Goal: Task Accomplishment & Management: Manage account settings

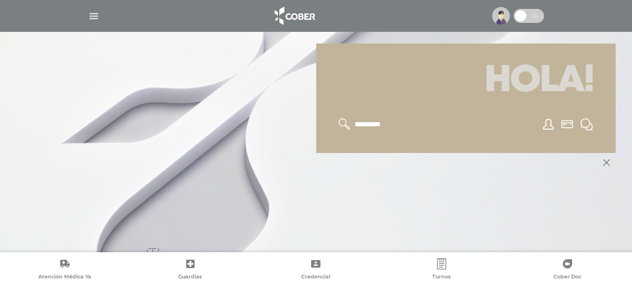
scroll to position [112, 0]
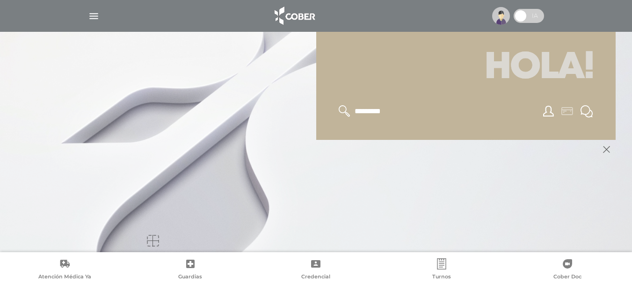
click at [570, 115] on icon at bounding box center [568, 111] width 12 height 8
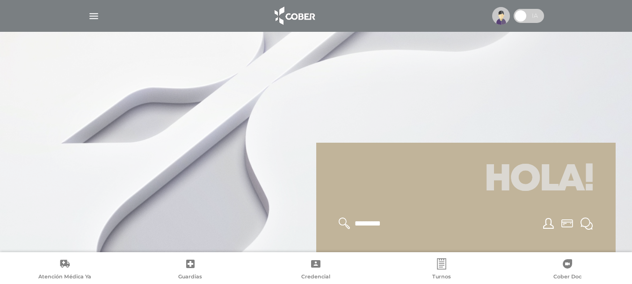
scroll to position [112, 0]
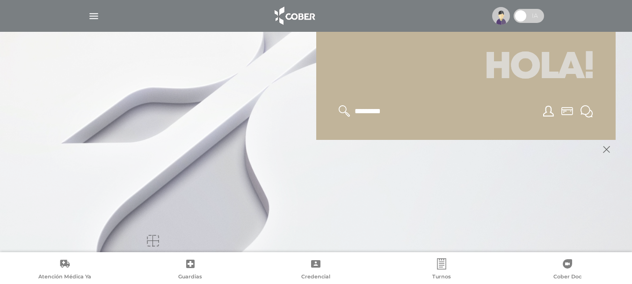
click at [548, 116] on icon at bounding box center [548, 111] width 11 height 11
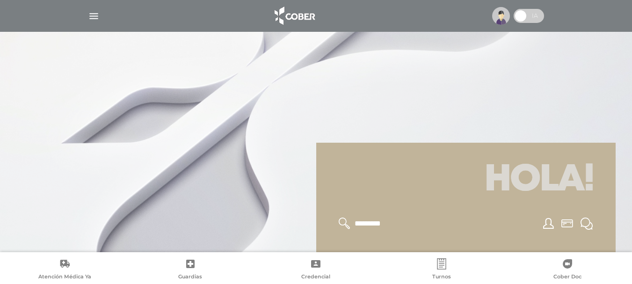
scroll to position [112, 0]
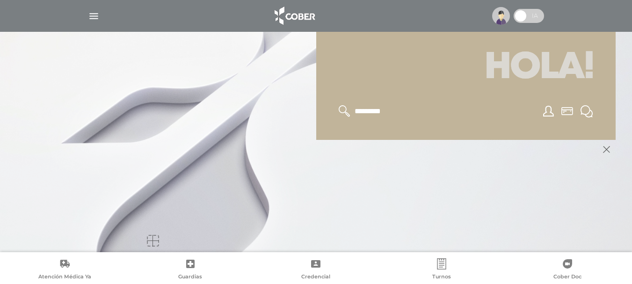
drag, startPoint x: 0, startPoint y: 0, endPoint x: 440, endPoint y: 169, distance: 471.5
click at [440, 169] on div at bounding box center [316, 196] width 599 height 112
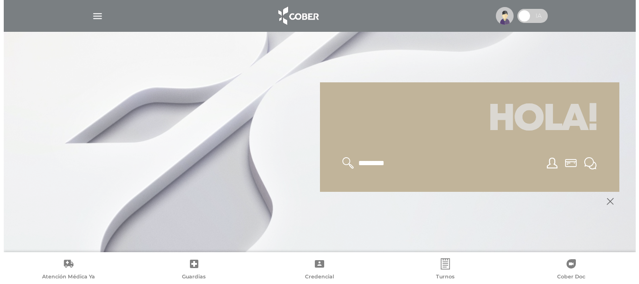
scroll to position [0, 0]
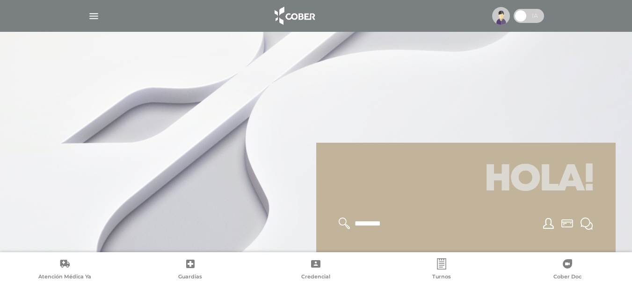
click at [94, 19] on img "button" at bounding box center [94, 16] width 12 height 12
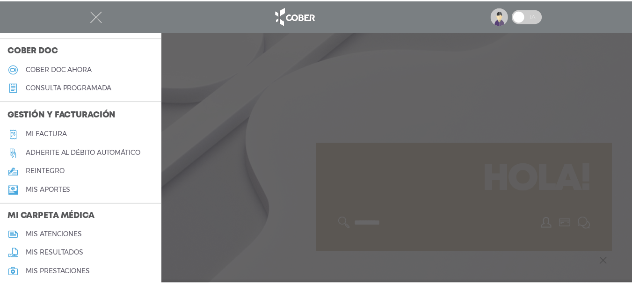
scroll to position [251, 0]
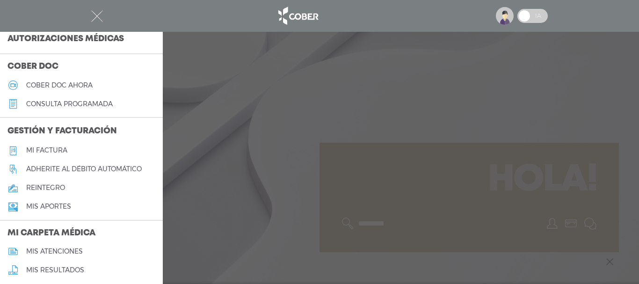
click at [53, 151] on h5 "Mi factura" at bounding box center [46, 150] width 41 height 8
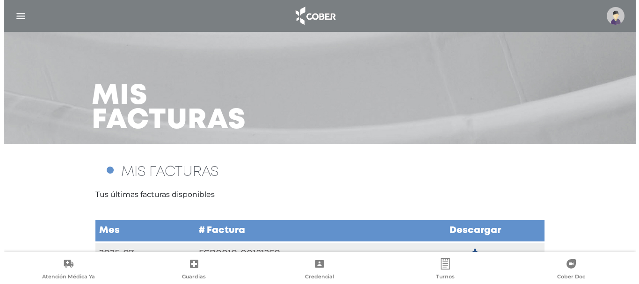
scroll to position [44, 0]
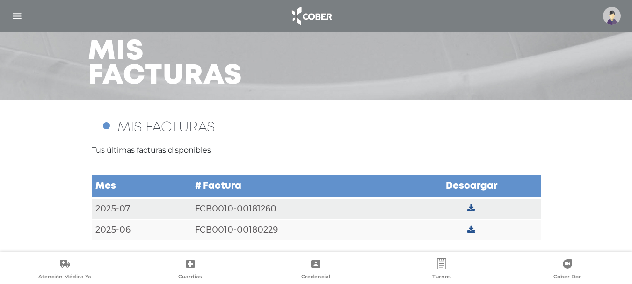
click at [475, 211] on icon at bounding box center [472, 209] width 8 height 8
click at [472, 227] on icon at bounding box center [472, 230] width 8 height 8
click at [15, 16] on img "button" at bounding box center [17, 16] width 12 height 12
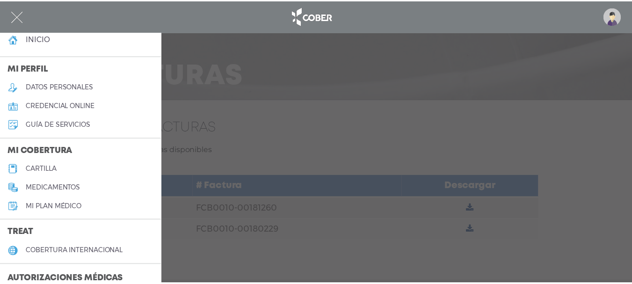
scroll to position [0, 0]
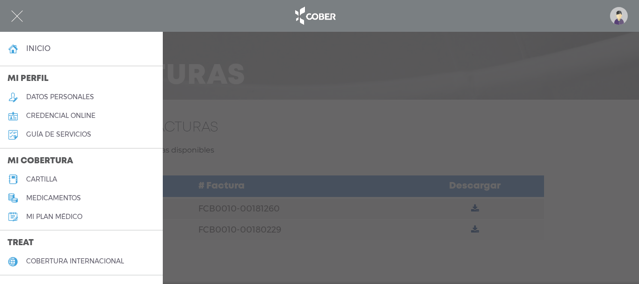
click at [622, 17] on img at bounding box center [619, 16] width 18 height 18
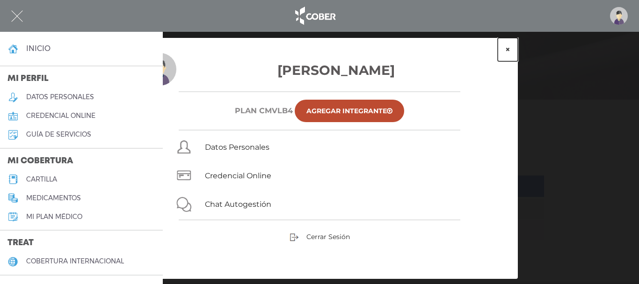
click at [507, 46] on button "×" at bounding box center [508, 49] width 20 height 23
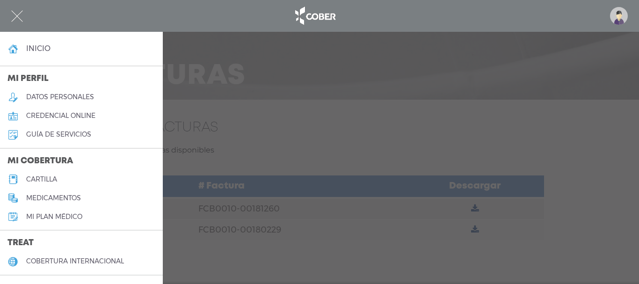
click at [13, 16] on img "button" at bounding box center [17, 16] width 12 height 12
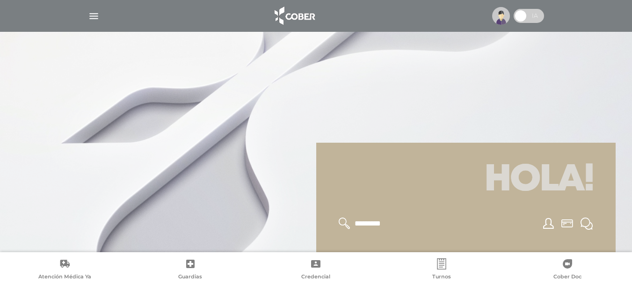
click at [508, 180] on h1 "Hola!" at bounding box center [466, 180] width 277 height 52
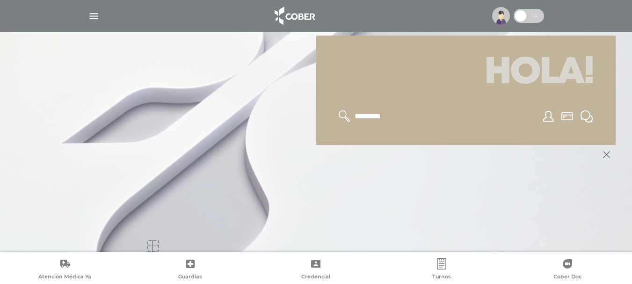
scroll to position [112, 0]
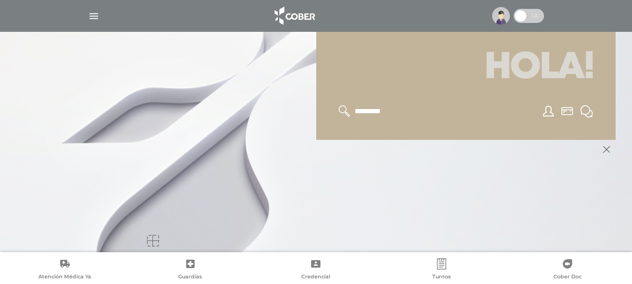
click at [339, 113] on icon at bounding box center [345, 111] width 12 height 12
click at [346, 109] on icon at bounding box center [345, 111] width 12 height 12
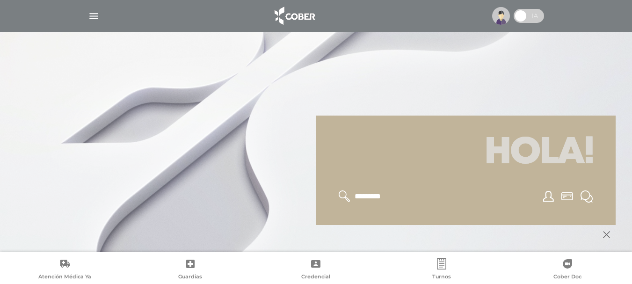
scroll to position [19, 0]
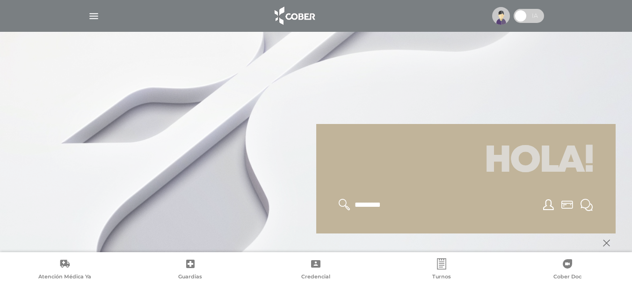
click at [556, 154] on h1 "Hola!" at bounding box center [466, 161] width 277 height 52
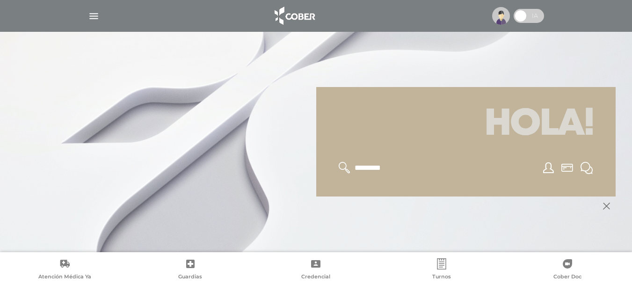
scroll to position [112, 0]
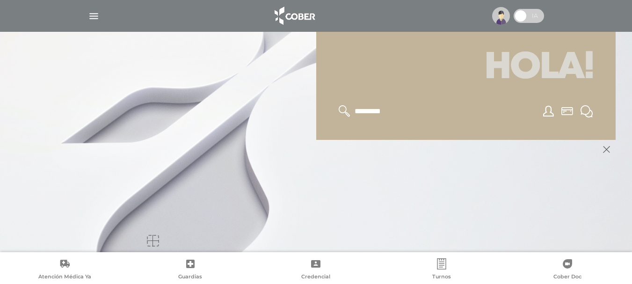
click at [361, 109] on input "text" at bounding box center [392, 111] width 77 height 12
click at [552, 114] on icon at bounding box center [548, 111] width 11 height 11
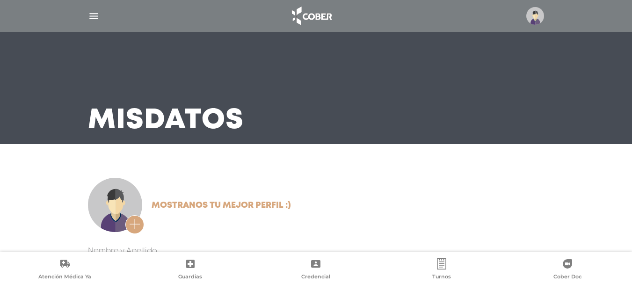
click at [96, 16] on img "button" at bounding box center [94, 16] width 12 height 12
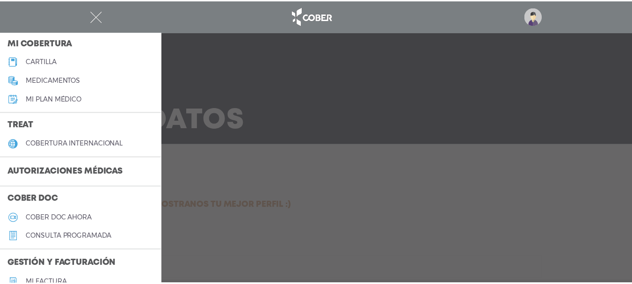
scroll to position [110, 0]
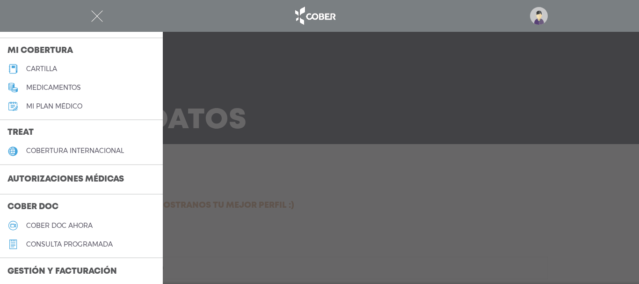
click at [99, 18] on img "button" at bounding box center [97, 16] width 12 height 12
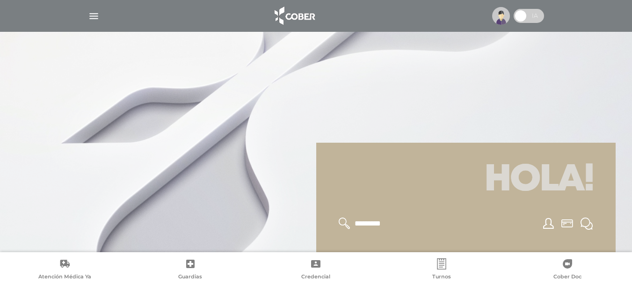
scroll to position [112, 0]
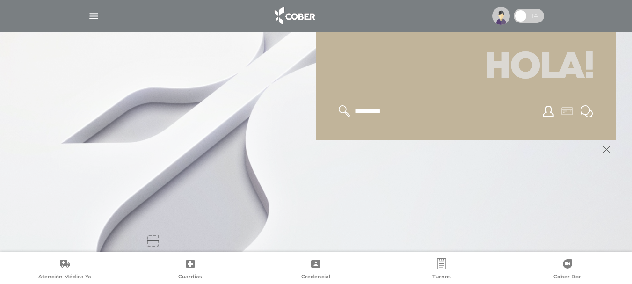
click at [566, 113] on icon at bounding box center [568, 111] width 12 height 8
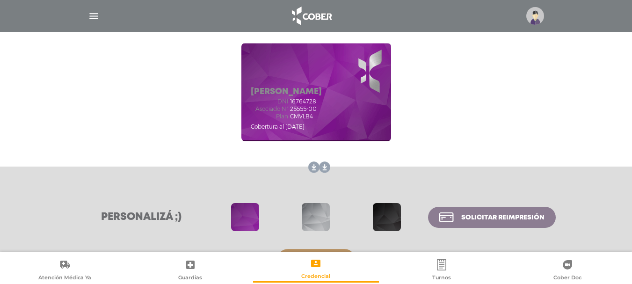
scroll to position [104, 0]
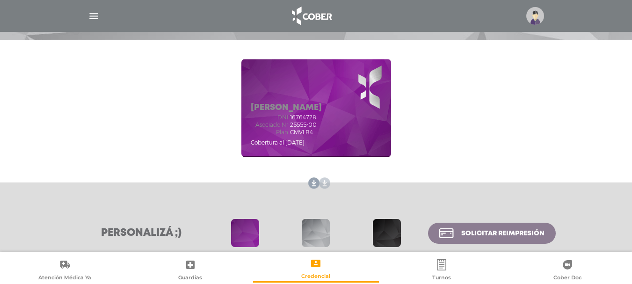
click at [324, 185] on link at bounding box center [322, 183] width 15 height 15
click at [333, 181] on link at bounding box center [333, 183] width 15 height 15
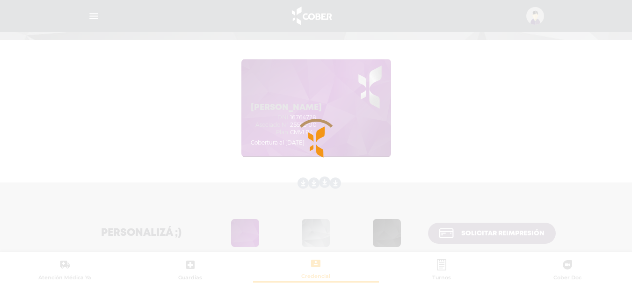
scroll to position [0, 0]
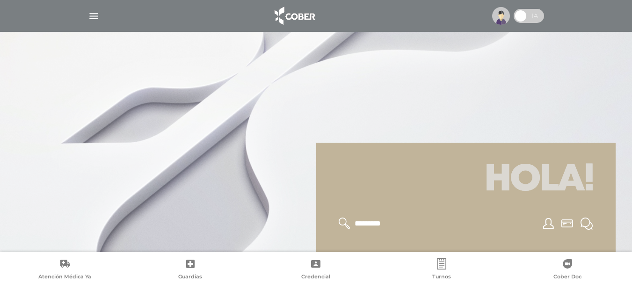
scroll to position [112, 0]
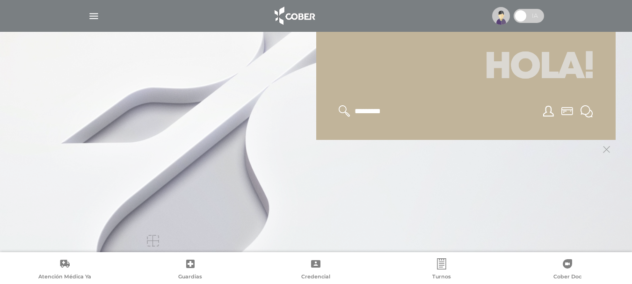
click at [607, 148] on icon at bounding box center [606, 149] width 7 height 7
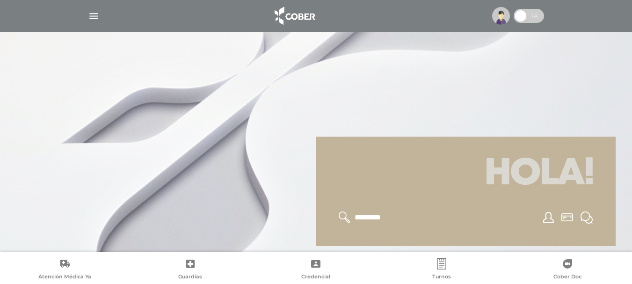
scroll to position [0, 0]
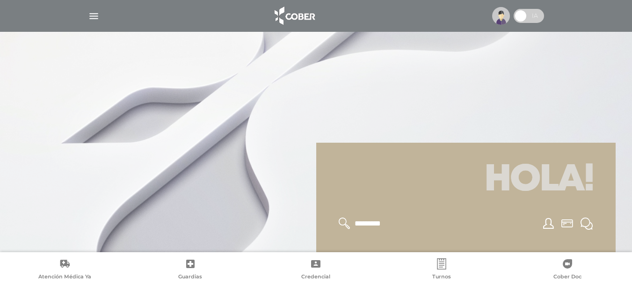
click at [477, 181] on h1 "Hola!" at bounding box center [466, 180] width 277 height 52
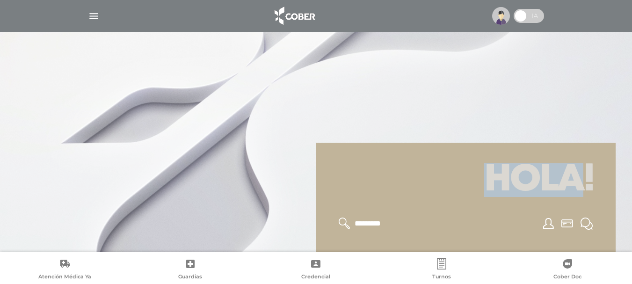
click at [477, 181] on h1 "Hola!" at bounding box center [466, 180] width 277 height 52
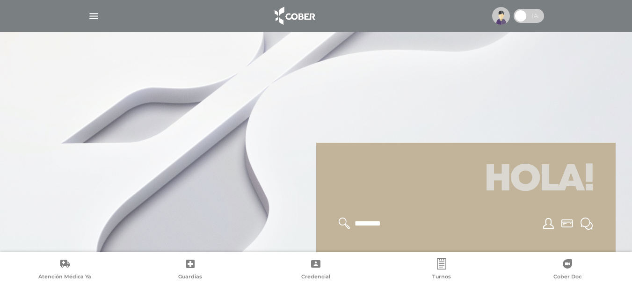
click at [549, 97] on div at bounding box center [316, 142] width 632 height 284
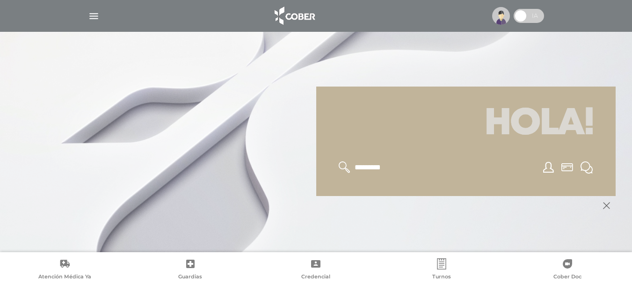
scroll to position [112, 0]
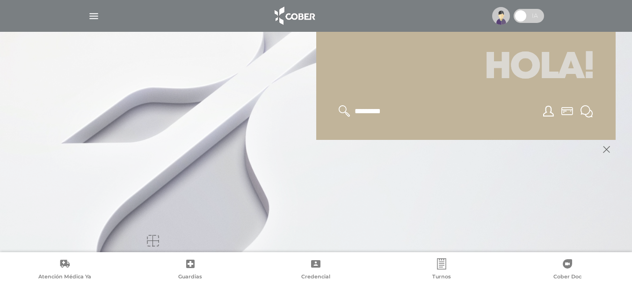
click at [465, 78] on h1 "Hola!" at bounding box center [466, 68] width 277 height 52
click at [356, 110] on input "text" at bounding box center [392, 111] width 77 height 12
click at [343, 110] on icon at bounding box center [345, 111] width 12 height 12
click at [151, 241] on div at bounding box center [153, 241] width 12 height 12
click at [462, 219] on div at bounding box center [316, 196] width 599 height 112
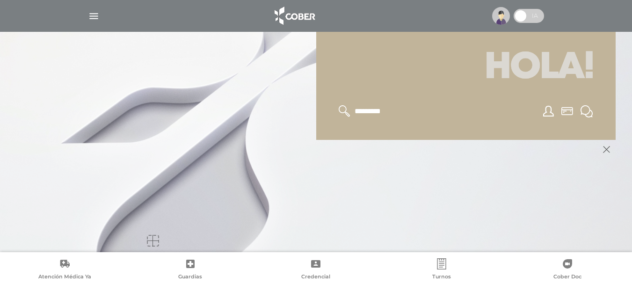
click at [462, 219] on div at bounding box center [316, 196] width 599 height 112
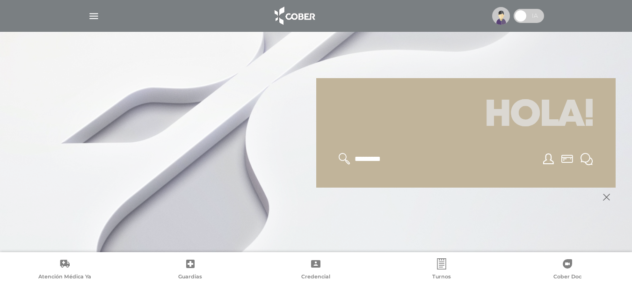
scroll to position [0, 0]
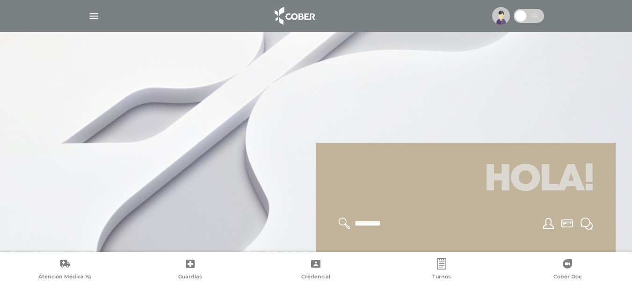
click at [462, 219] on div at bounding box center [466, 223] width 277 height 35
click at [572, 200] on h1 "Hola!" at bounding box center [466, 180] width 277 height 52
click at [585, 223] on icon at bounding box center [587, 224] width 12 height 12
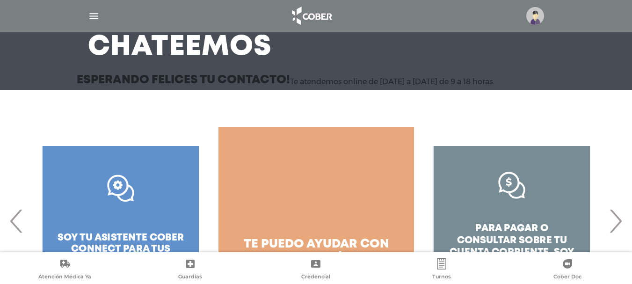
scroll to position [136, 0]
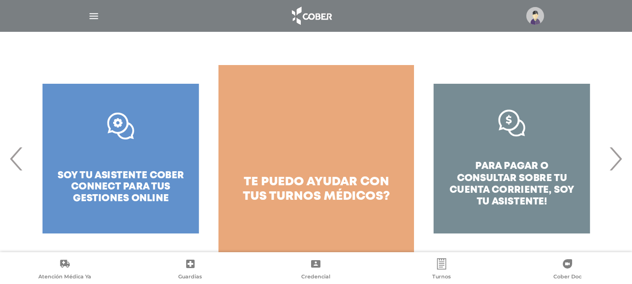
click at [620, 158] on span "›" at bounding box center [616, 158] width 18 height 51
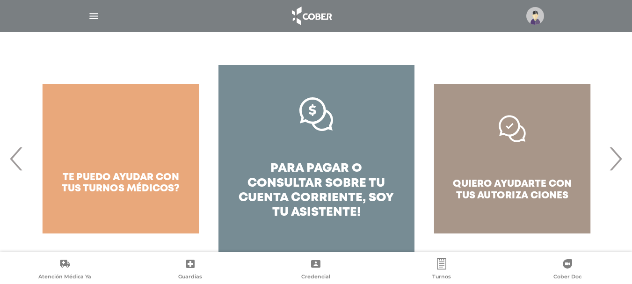
click at [620, 158] on span "›" at bounding box center [616, 158] width 18 height 51
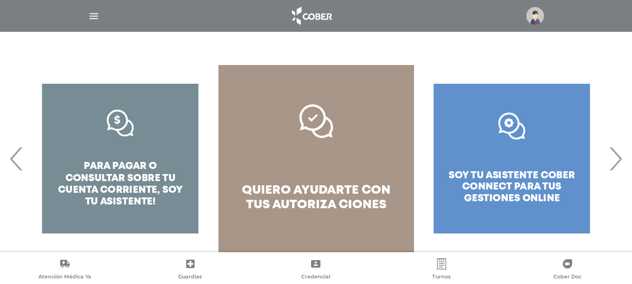
click at [620, 158] on span "›" at bounding box center [616, 158] width 18 height 51
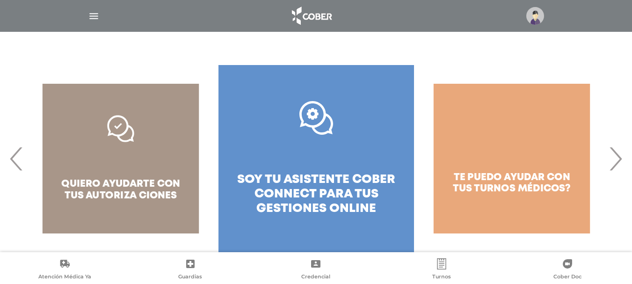
click at [620, 158] on span "›" at bounding box center [616, 158] width 18 height 51
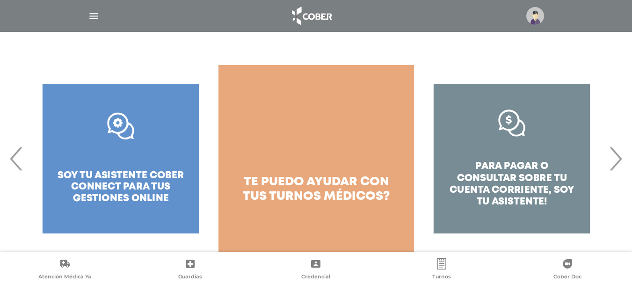
click at [620, 158] on span "›" at bounding box center [616, 158] width 18 height 51
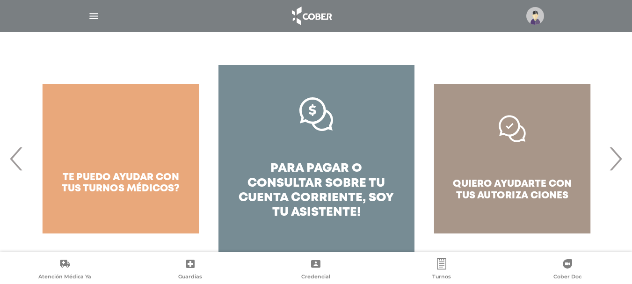
click at [620, 158] on span "›" at bounding box center [616, 158] width 18 height 51
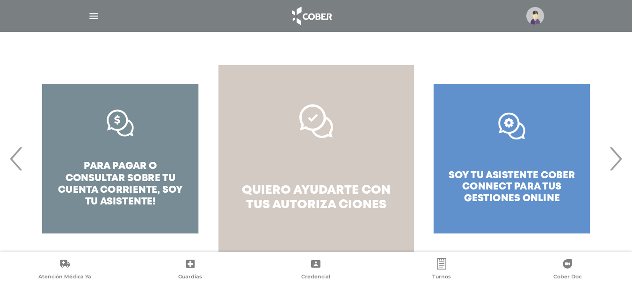
click at [350, 204] on span "autoriza ciones" at bounding box center [329, 204] width 114 height 11
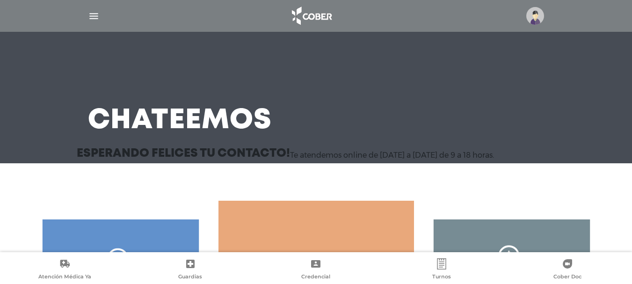
click at [92, 14] on img "button" at bounding box center [94, 16] width 12 height 12
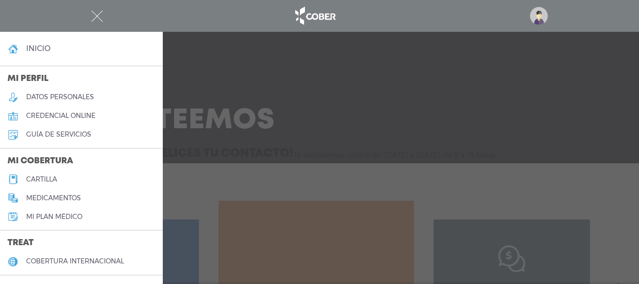
click at [467, 57] on div at bounding box center [319, 142] width 639 height 284
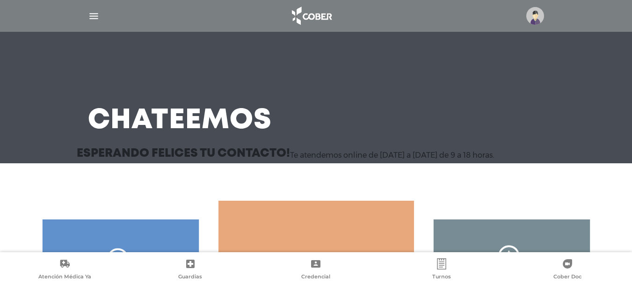
scroll to position [136, 0]
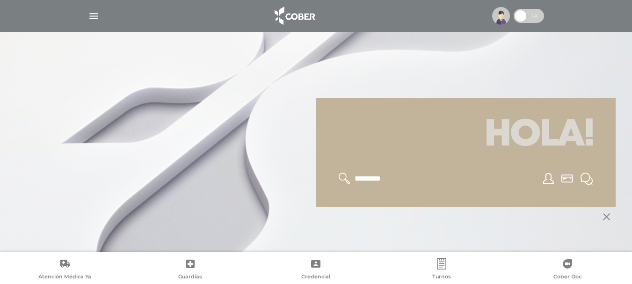
scroll to position [112, 0]
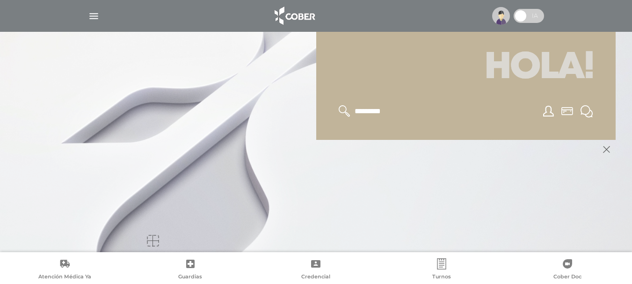
click at [551, 106] on icon at bounding box center [548, 111] width 11 height 11
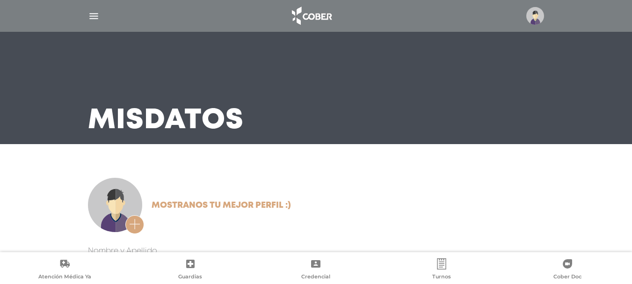
click at [137, 227] on icon "button" at bounding box center [134, 225] width 11 height 12
click at [0, 0] on input "file" at bounding box center [0, 0] width 0 height 0
